Goal: Book appointment/travel/reservation

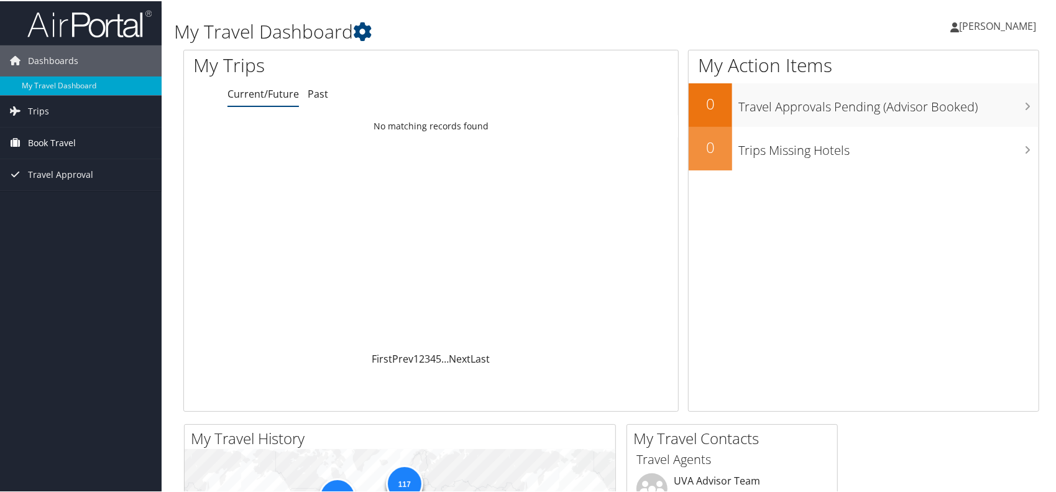
click at [49, 140] on span "Book Travel" at bounding box center [52, 141] width 48 height 31
click at [78, 206] on link "Book/Manage Online Trips" at bounding box center [81, 203] width 162 height 19
